Goal: Information Seeking & Learning: Learn about a topic

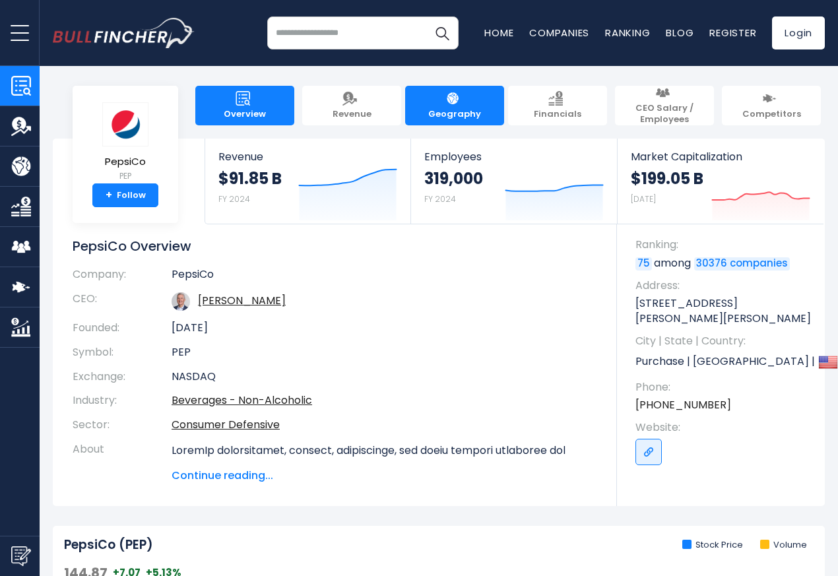
click at [449, 109] on span "Geography" at bounding box center [454, 114] width 53 height 11
click at [454, 109] on span "Geography" at bounding box center [454, 114] width 53 height 11
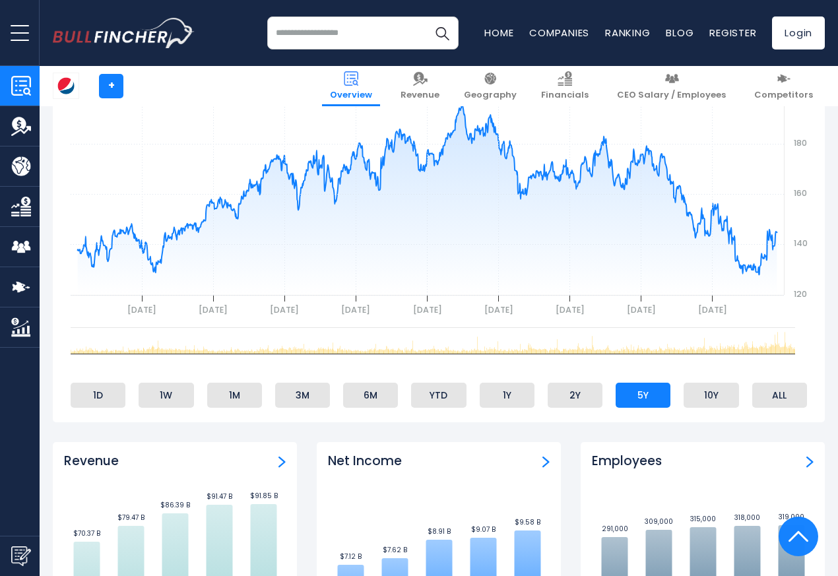
scroll to position [554, 0]
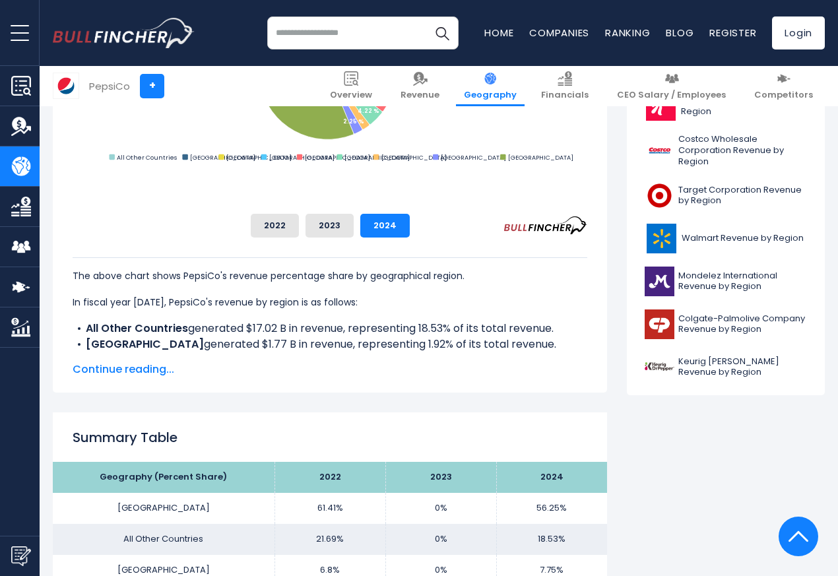
scroll to position [792, 0]
